Goal: Information Seeking & Learning: Learn about a topic

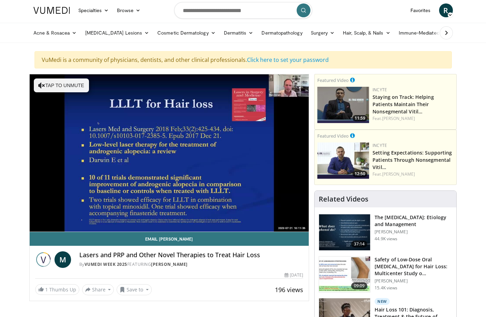
scroll to position [35, 0]
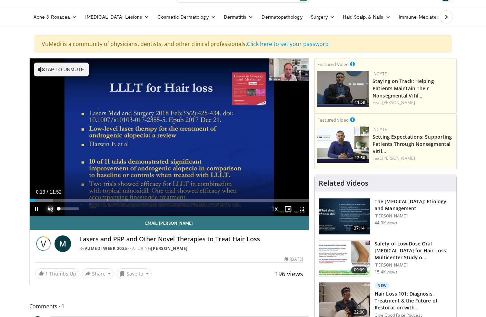
click at [53, 209] on span "Video Player" at bounding box center [51, 209] width 14 height 14
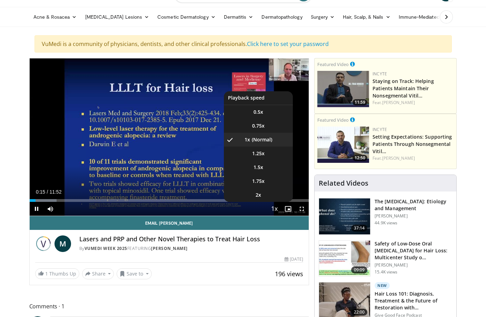
click at [274, 209] on span "Video Player" at bounding box center [275, 209] width 10 height 14
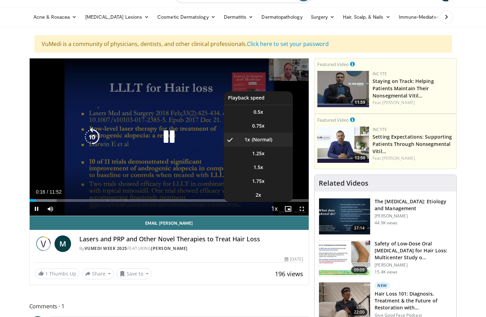
click at [273, 209] on span "Video Player" at bounding box center [275, 209] width 10 height 14
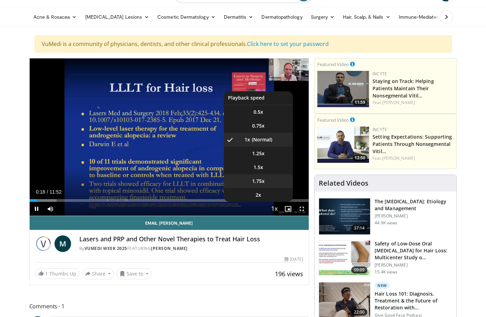
click at [269, 176] on li "1.75x" at bounding box center [258, 181] width 69 height 14
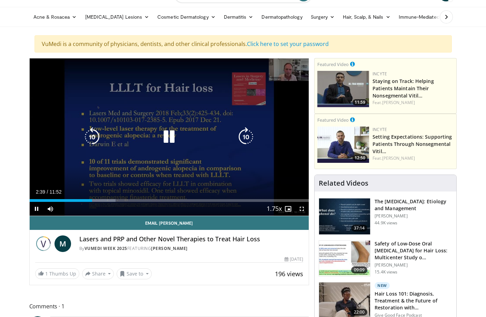
click at [156, 166] on div "10 seconds Tap to unmute" at bounding box center [170, 136] width 280 height 157
click at [170, 133] on icon "Video Player" at bounding box center [169, 136] width 19 height 19
click at [91, 138] on icon "Video Player" at bounding box center [92, 136] width 19 height 19
click at [94, 134] on icon "Video Player" at bounding box center [92, 136] width 19 height 19
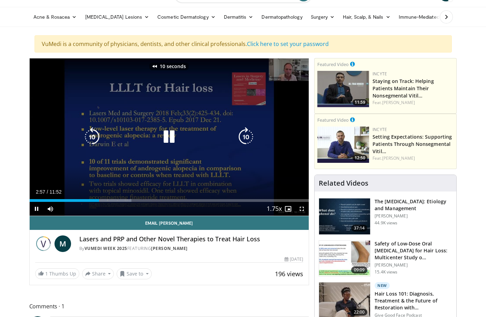
click at [94, 134] on icon "Video Player" at bounding box center [92, 136] width 19 height 19
click at [87, 141] on icon "Video Player" at bounding box center [92, 136] width 19 height 19
click at [92, 136] on icon "Video Player" at bounding box center [92, 136] width 19 height 19
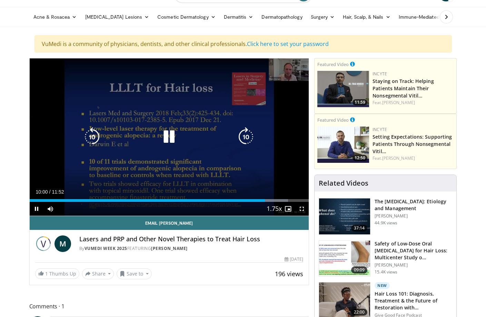
click at [91, 139] on icon "Video Player" at bounding box center [92, 136] width 19 height 19
click at [92, 139] on icon "Video Player" at bounding box center [92, 136] width 19 height 19
click at [96, 140] on icon "Video Player" at bounding box center [92, 136] width 19 height 19
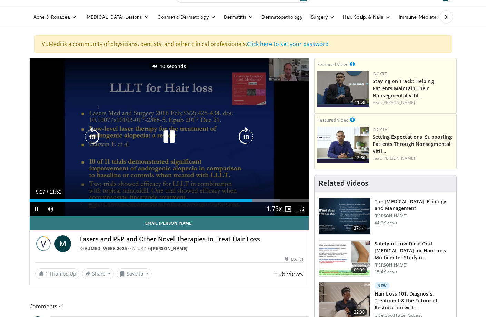
click at [96, 140] on icon "Video Player" at bounding box center [92, 136] width 19 height 19
click at [91, 137] on icon "Video Player" at bounding box center [92, 136] width 19 height 19
click at [96, 138] on icon "Video Player" at bounding box center [92, 136] width 19 height 19
click at [97, 140] on icon "Video Player" at bounding box center [92, 136] width 19 height 19
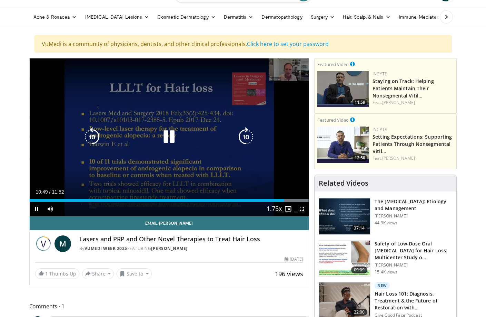
click at [94, 137] on icon "Video Player" at bounding box center [92, 136] width 19 height 19
click at [172, 150] on div "30 seconds Tap to unmute" at bounding box center [170, 136] width 280 height 157
